Goal: Navigation & Orientation: Understand site structure

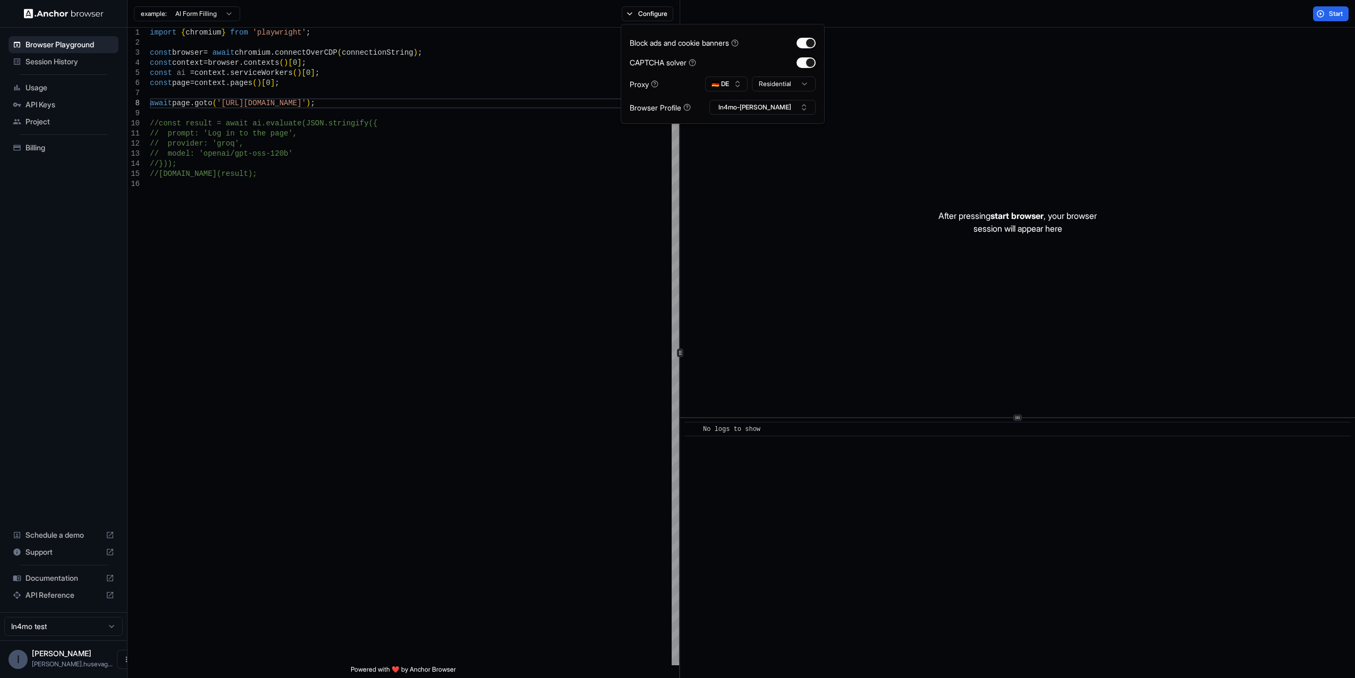
scroll to position [41, 0]
click at [38, 122] on span "Project" at bounding box center [69, 121] width 89 height 11
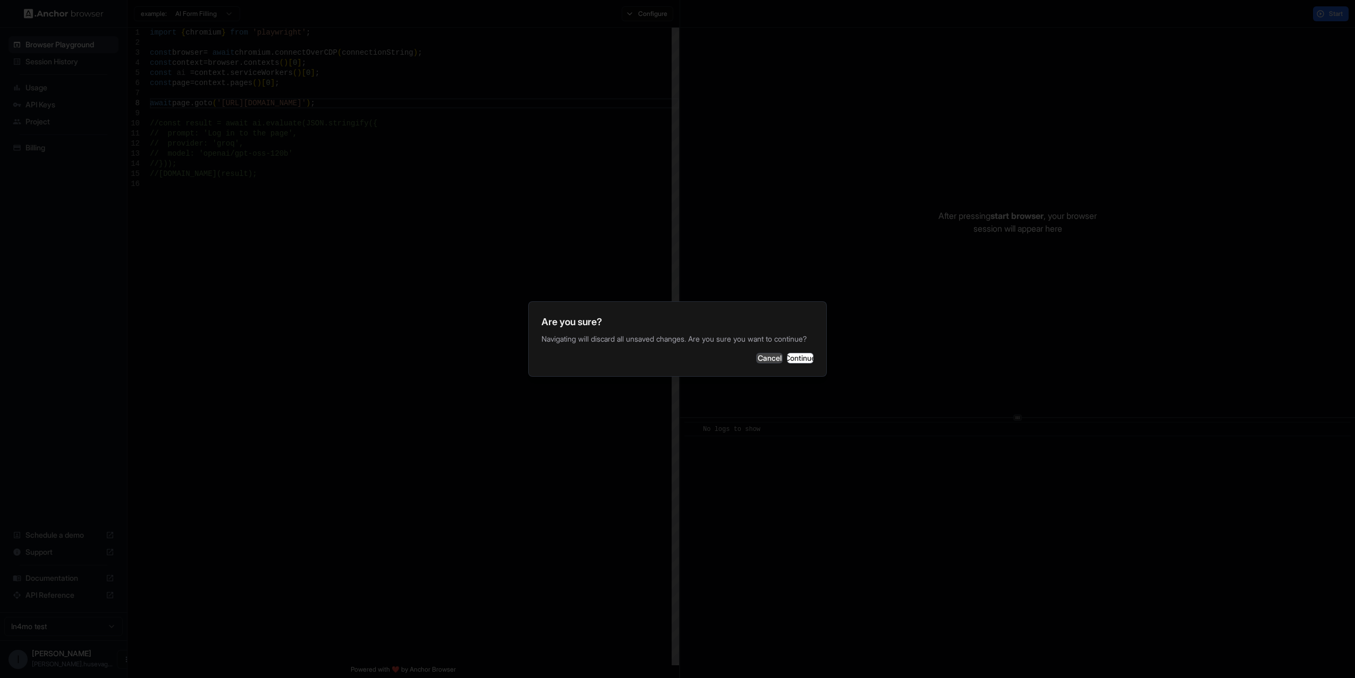
click at [756, 363] on button "Cancel" at bounding box center [769, 358] width 27 height 11
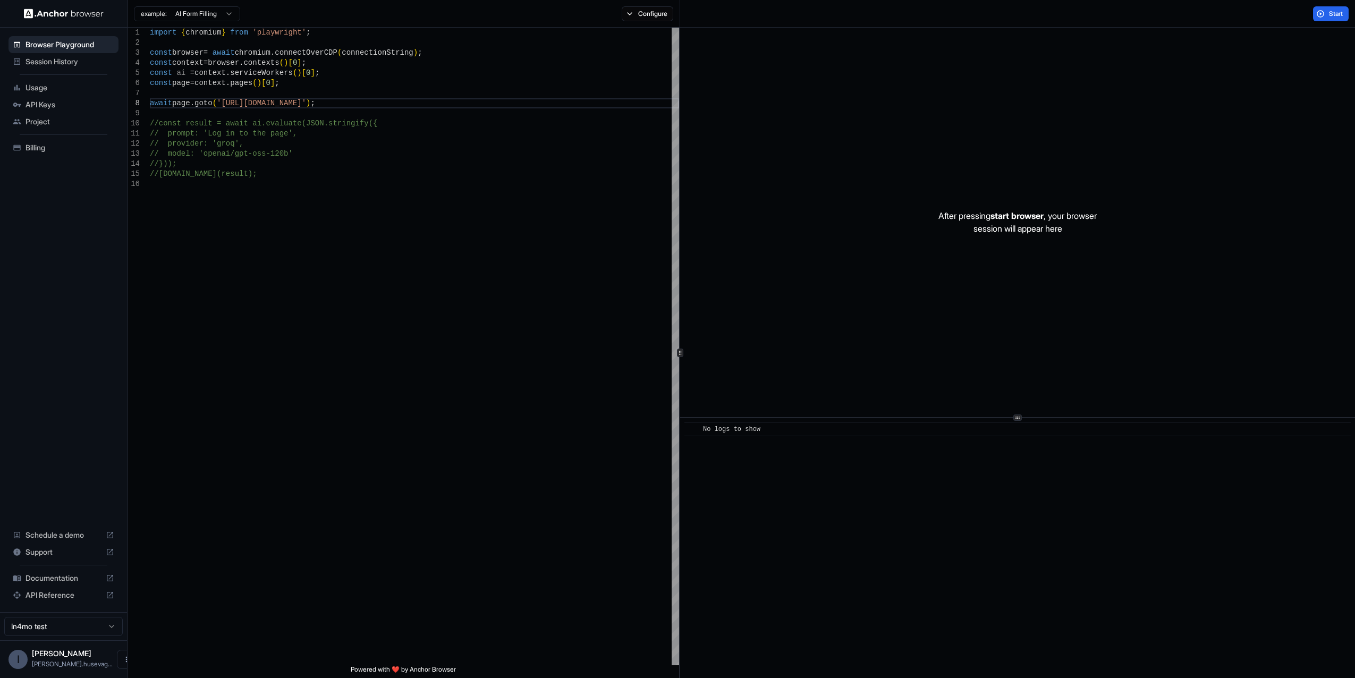
click at [40, 124] on span "Project" at bounding box center [69, 121] width 89 height 11
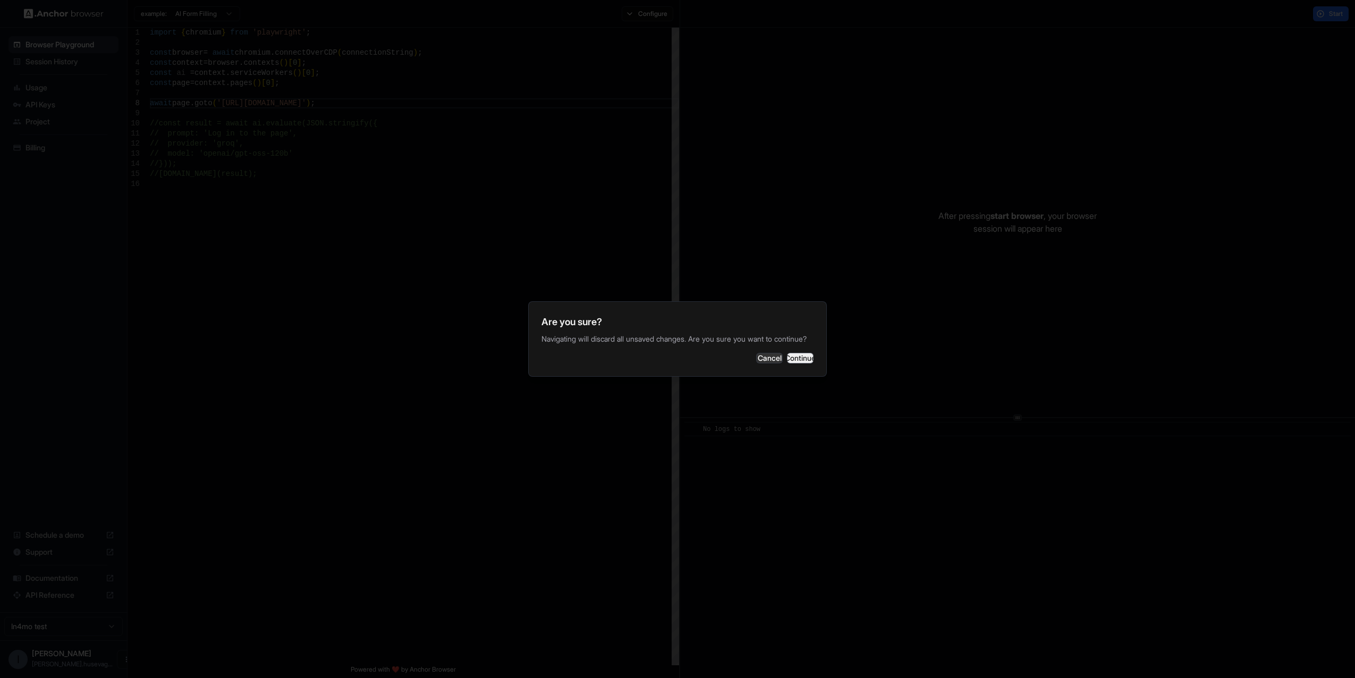
click at [799, 363] on button "Continue" at bounding box center [800, 358] width 27 height 11
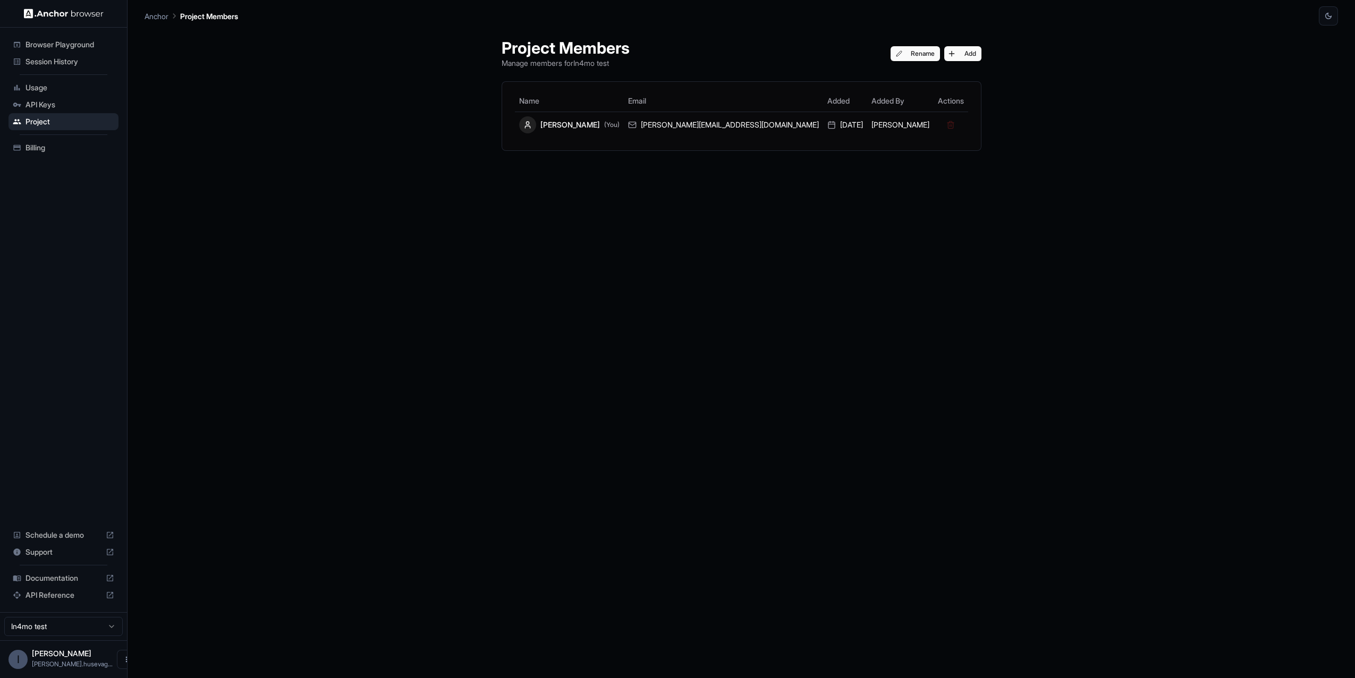
click at [37, 104] on span "API Keys" at bounding box center [69, 104] width 89 height 11
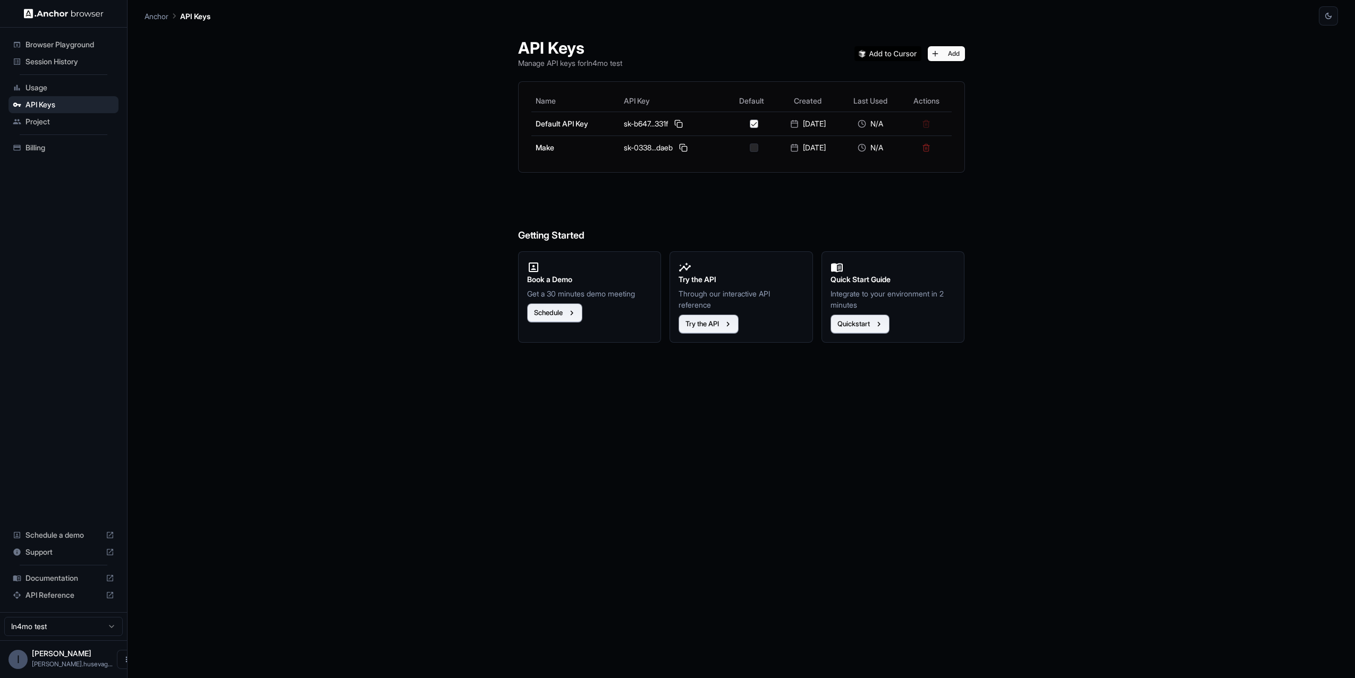
click at [40, 88] on span "Usage" at bounding box center [69, 87] width 89 height 11
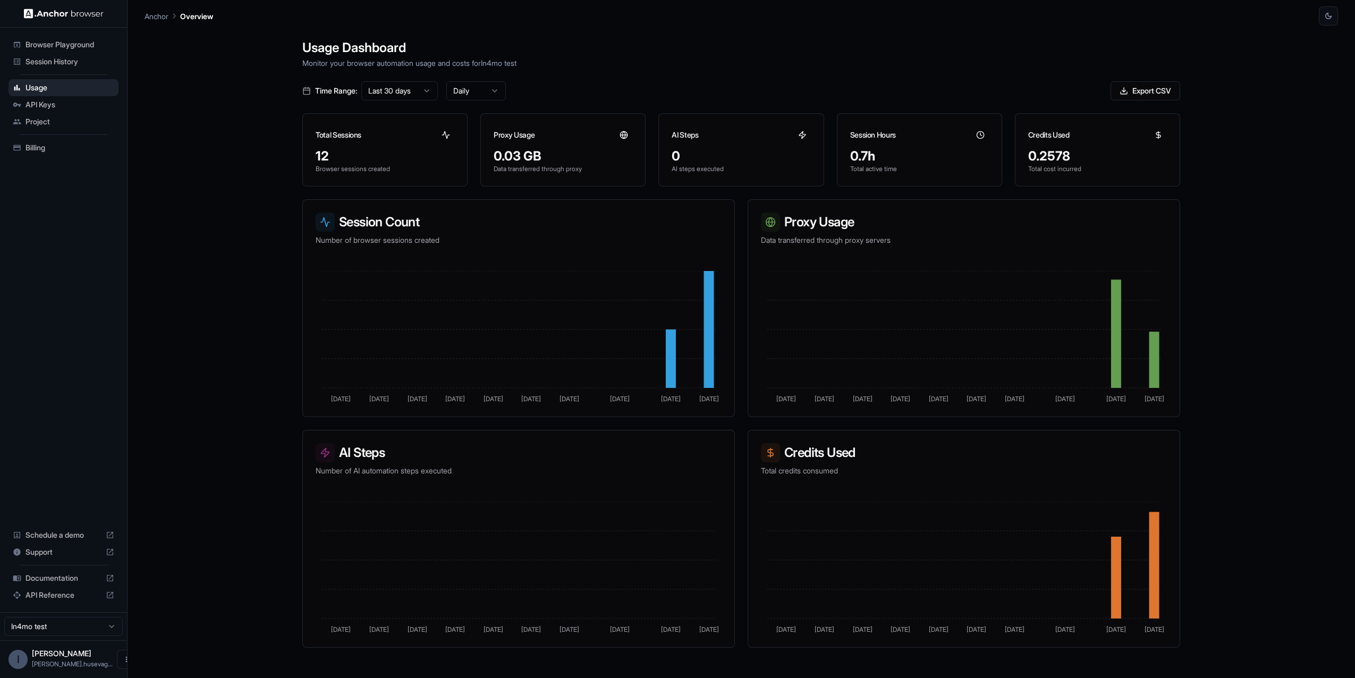
click at [115, 626] on html "Browser Playground Session History Usage API Keys Project Billing Schedule a de…" at bounding box center [677, 339] width 1355 height 678
click at [22, 106] on div "API Keys" at bounding box center [63, 104] width 110 height 17
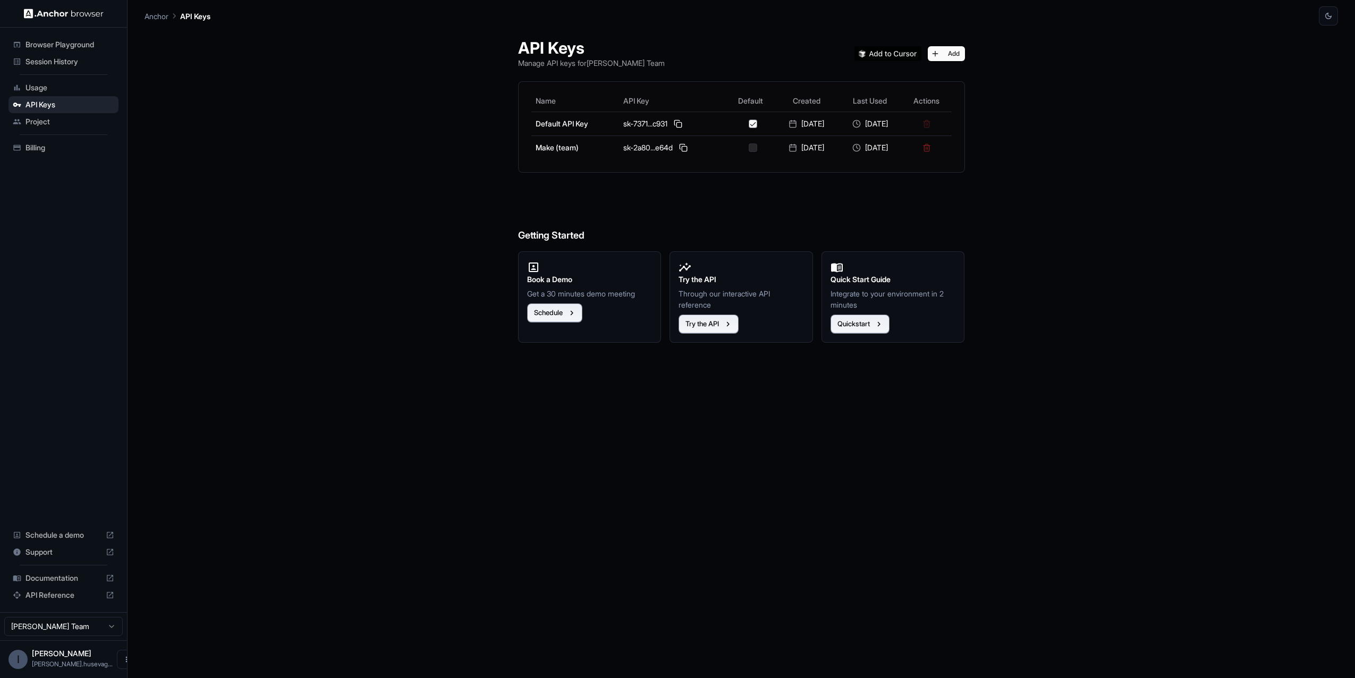
click at [25, 120] on div "Project" at bounding box center [63, 121] width 110 height 17
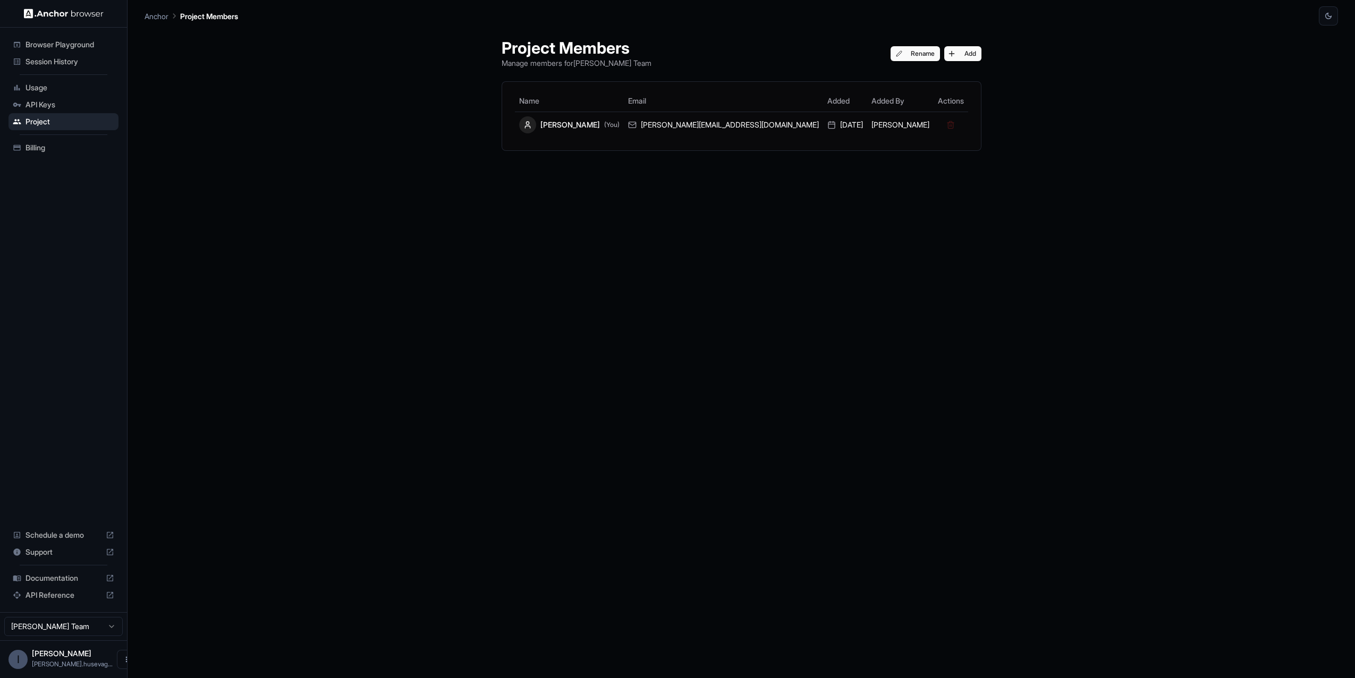
click at [47, 58] on span "Session History" at bounding box center [69, 61] width 89 height 11
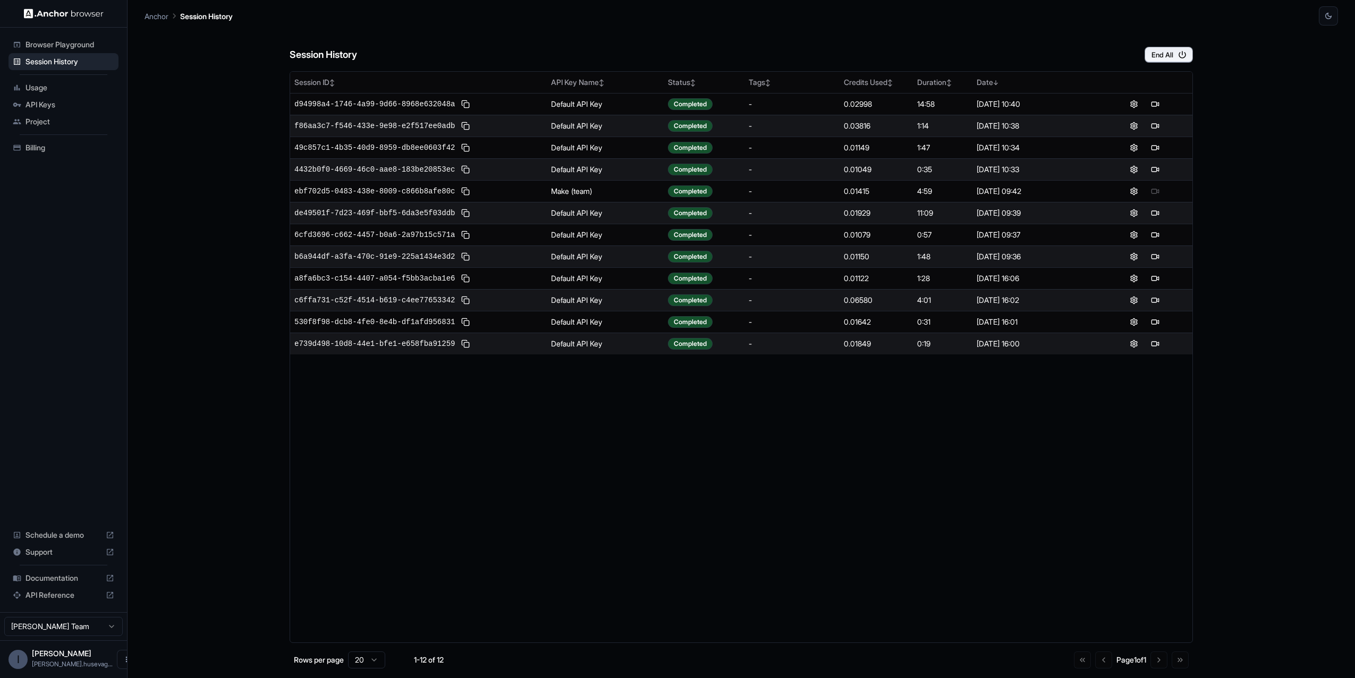
click at [101, 624] on html "Browser Playground Session History Usage API Keys Project Billing Schedule a de…" at bounding box center [677, 339] width 1355 height 678
click at [115, 655] on html "Browser Playground Session History Usage API Keys Project Billing Schedule a de…" at bounding box center [677, 339] width 1355 height 678
click at [122, 659] on icon "Open menu" at bounding box center [126, 659] width 8 height 8
click at [133, 649] on div at bounding box center [677, 339] width 1355 height 678
